Goal: Complete application form

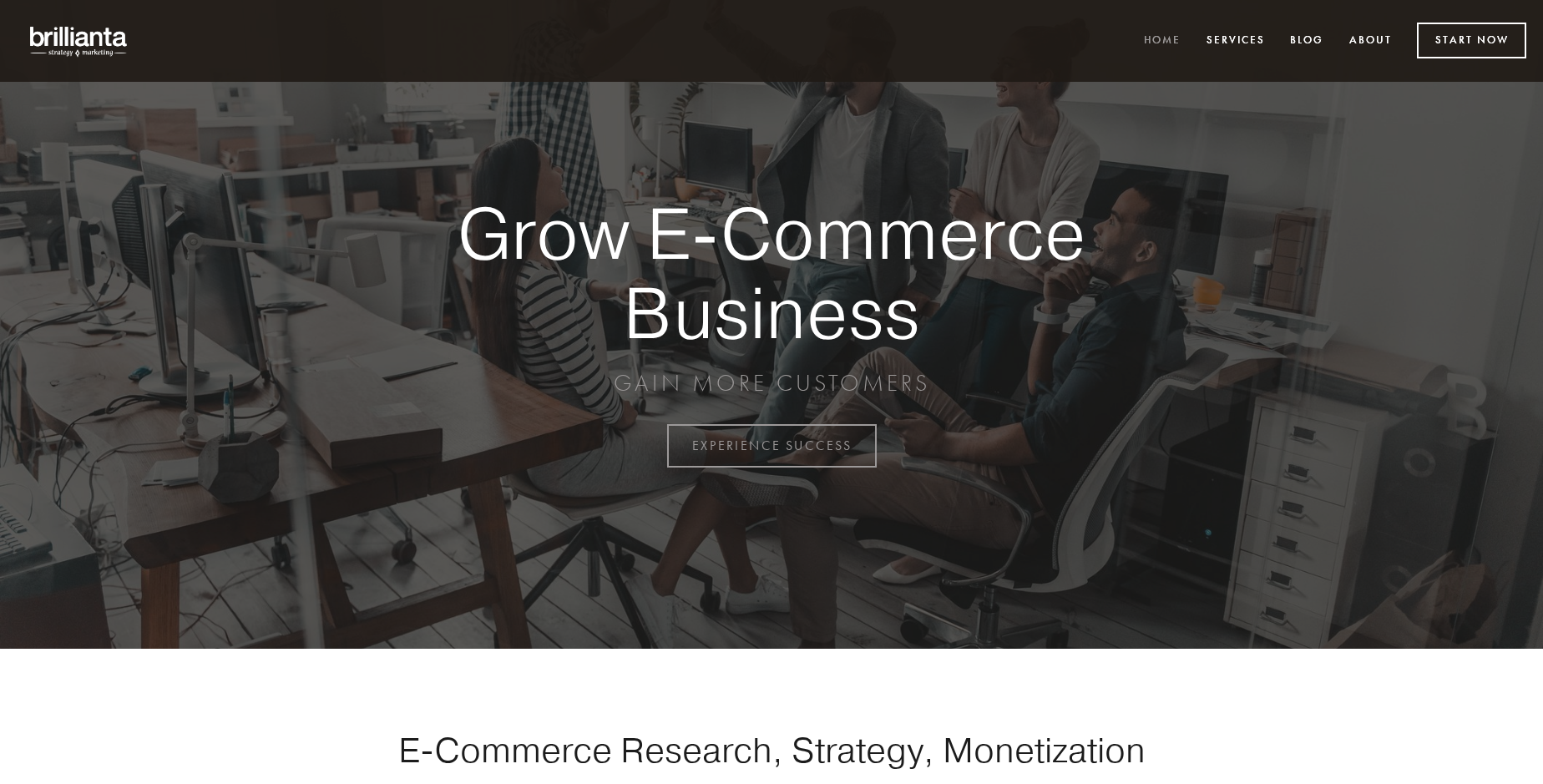
scroll to position [4375, 0]
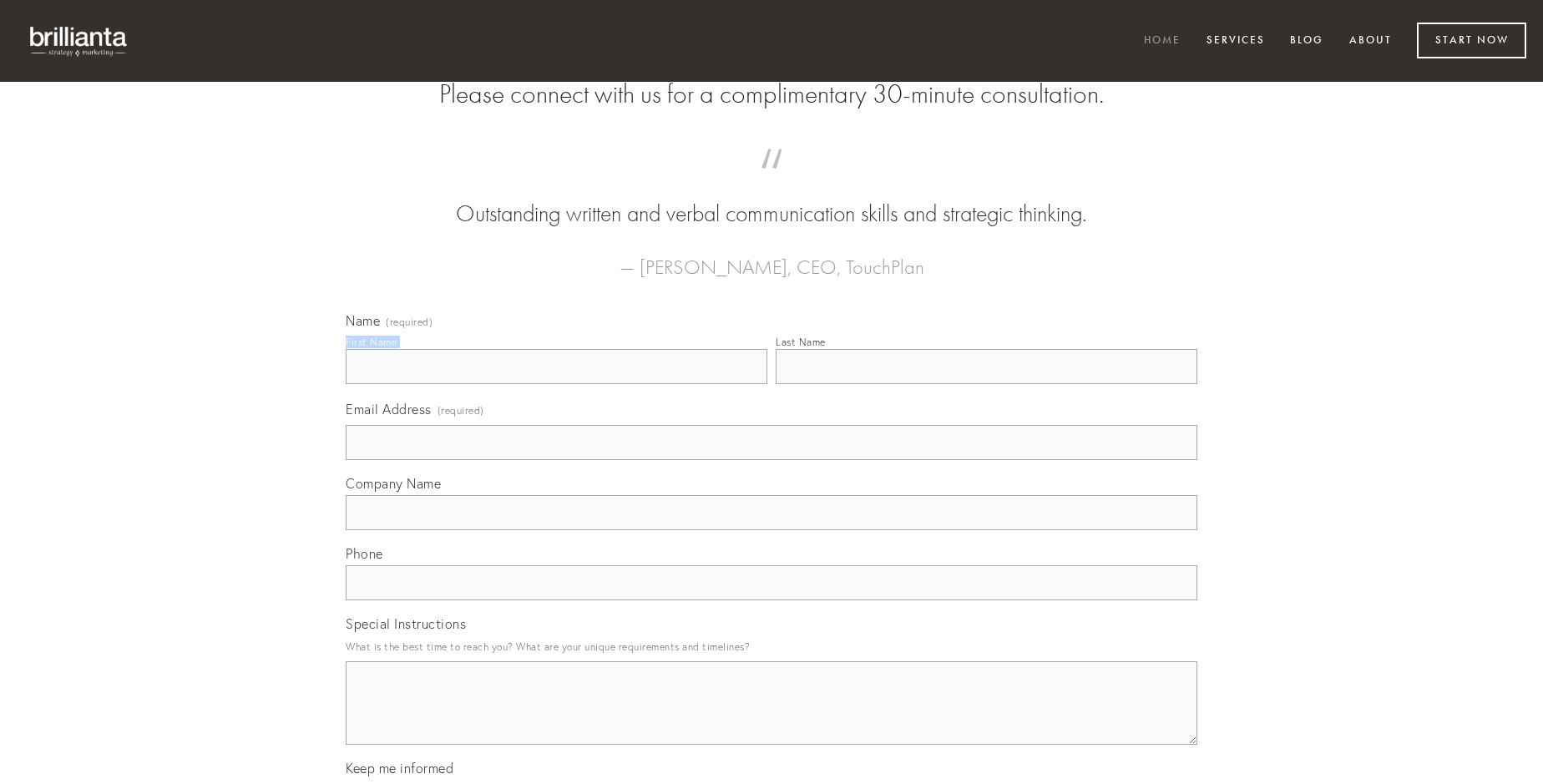
type input "[PERSON_NAME]"
click at [986, 384] on input "Last Name" at bounding box center [986, 366] width 421 height 35
type input "[PERSON_NAME]"
click at [772, 460] on input "Email Address (required)" at bounding box center [771, 442] width 851 height 35
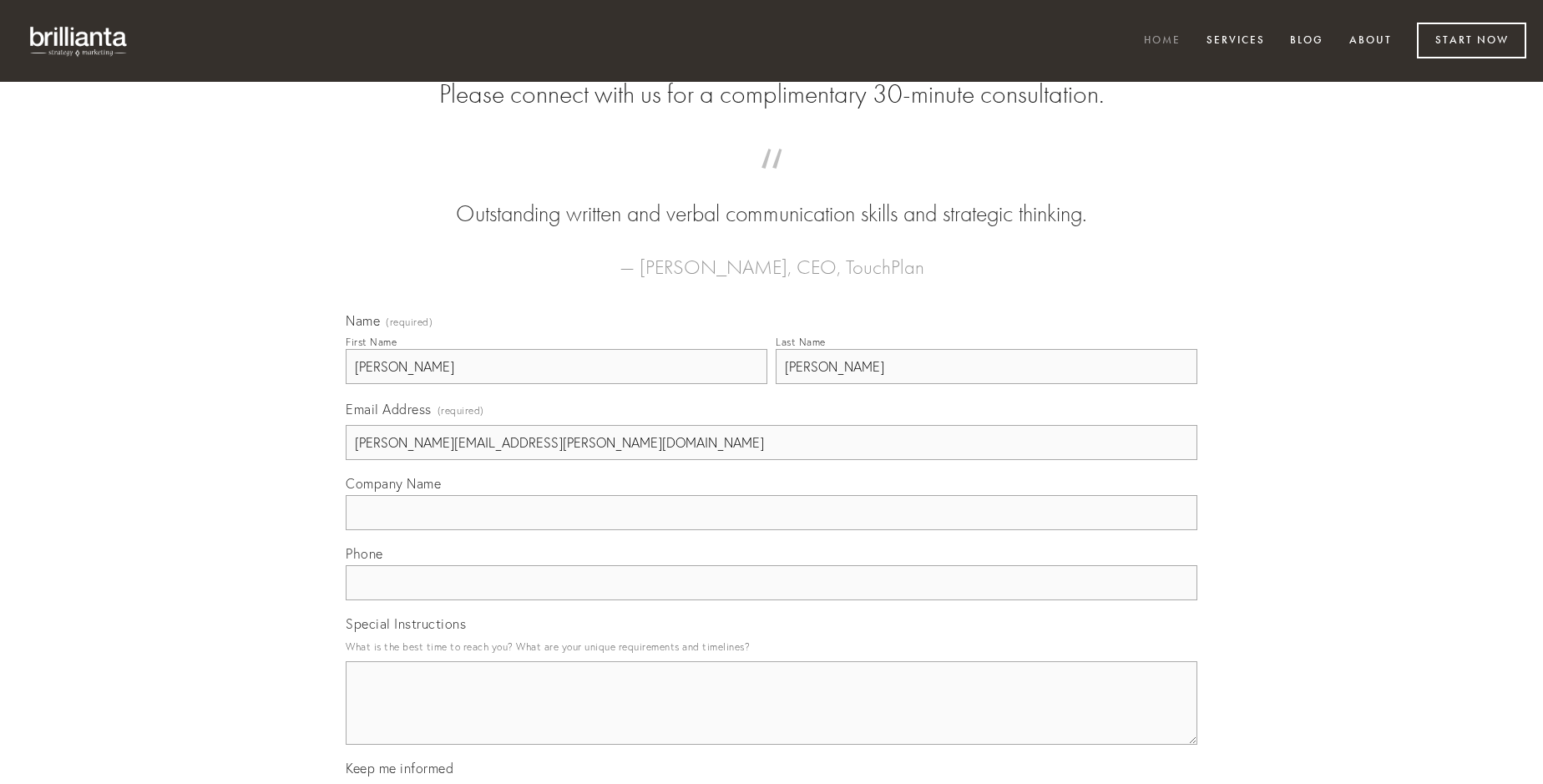
type input "[PERSON_NAME][EMAIL_ADDRESS][PERSON_NAME][DOMAIN_NAME]"
click at [772, 530] on input "Company Name" at bounding box center [771, 512] width 851 height 35
type input "[PERSON_NAME]"
click at [772, 600] on input "text" at bounding box center [771, 582] width 851 height 35
click at [772, 718] on textarea "Special Instructions" at bounding box center [771, 703] width 851 height 83
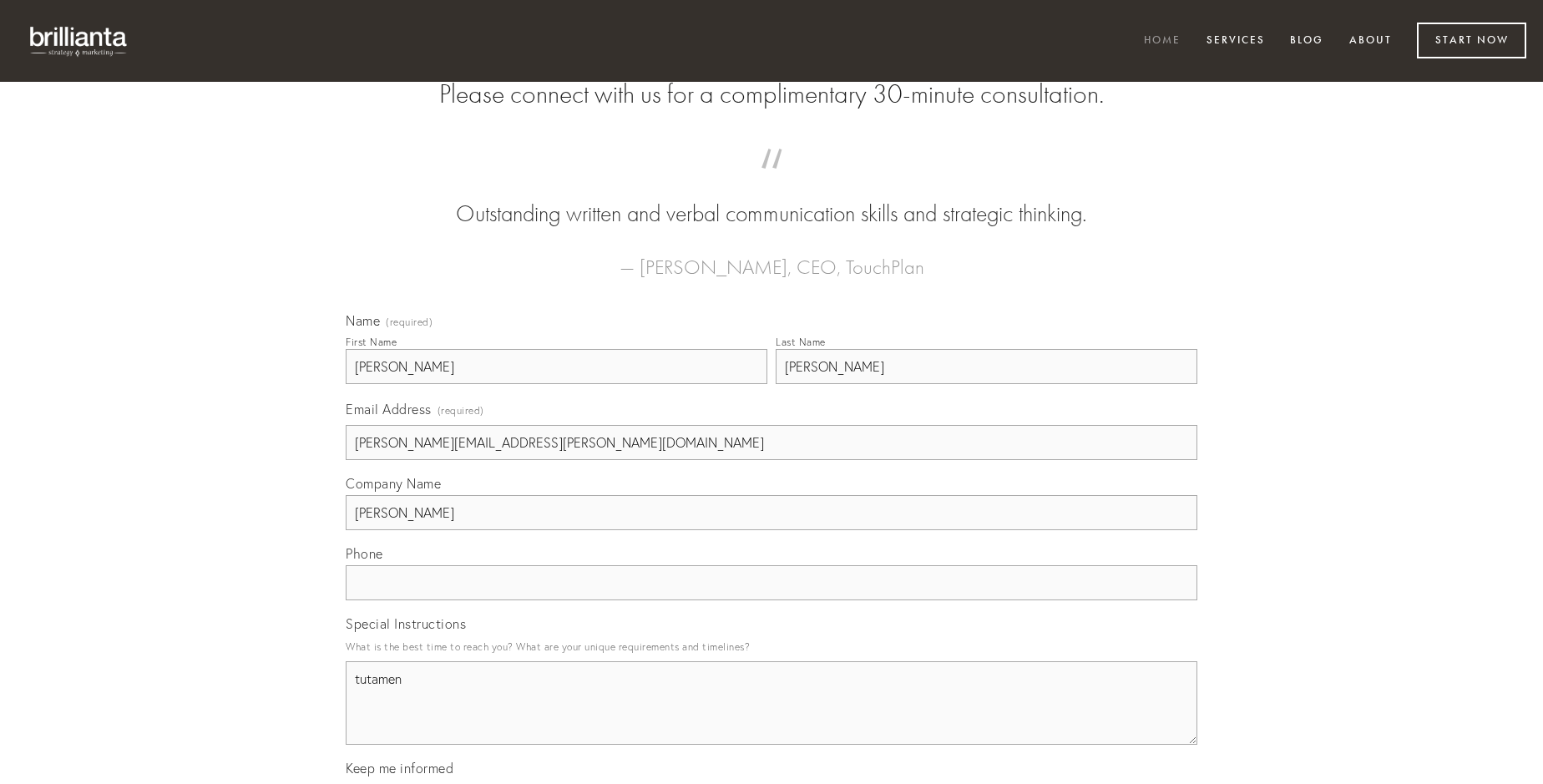
type textarea "tutamen"
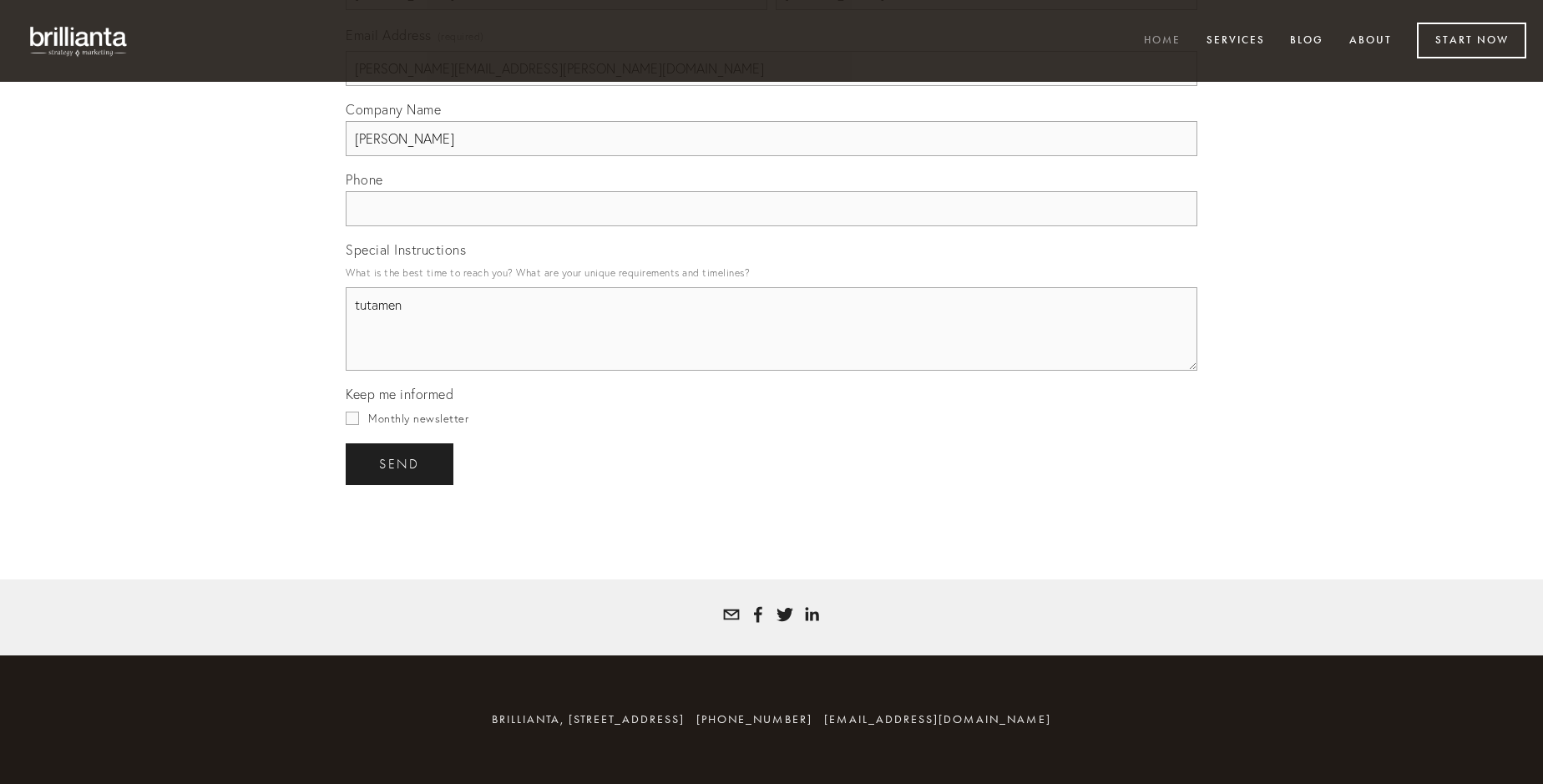
click at [401, 463] on span "send" at bounding box center [399, 464] width 41 height 15
